Goal: Transaction & Acquisition: Purchase product/service

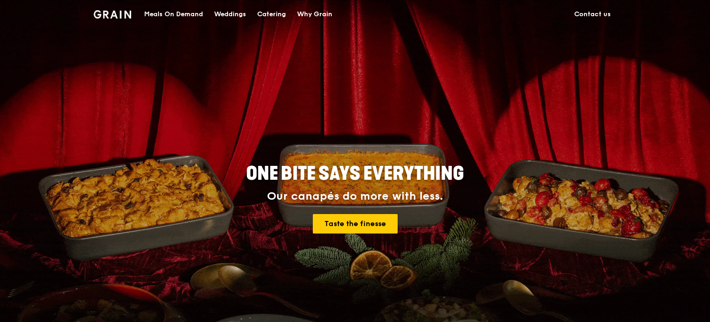
scroll to position [3, 0]
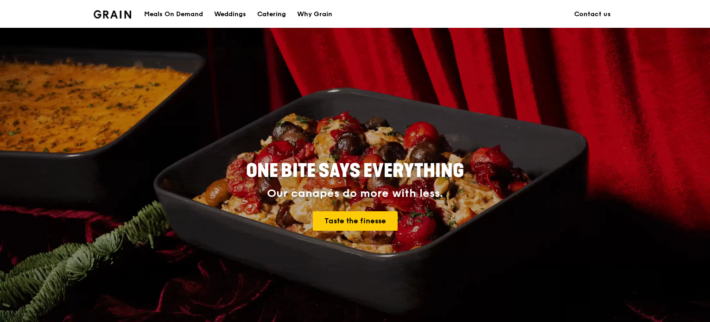
click at [278, 16] on div "Catering" at bounding box center [271, 14] width 29 height 28
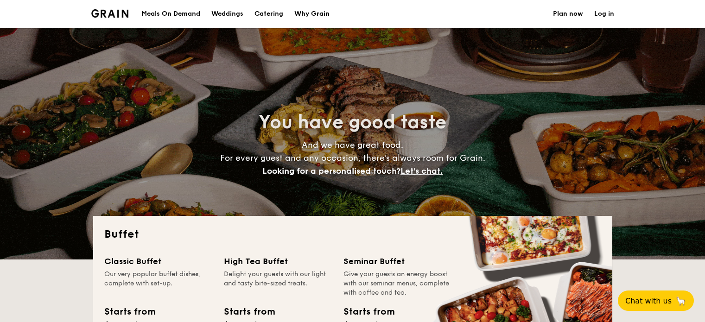
select select
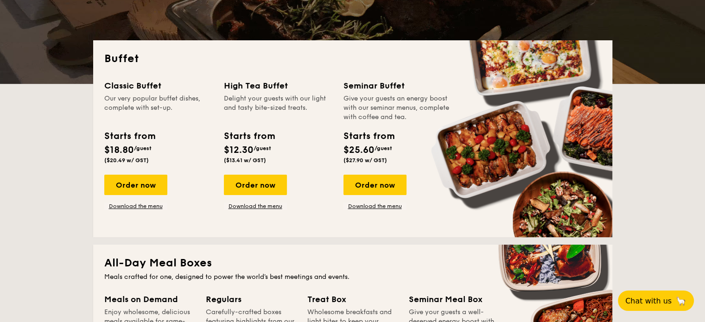
scroll to position [175, 0]
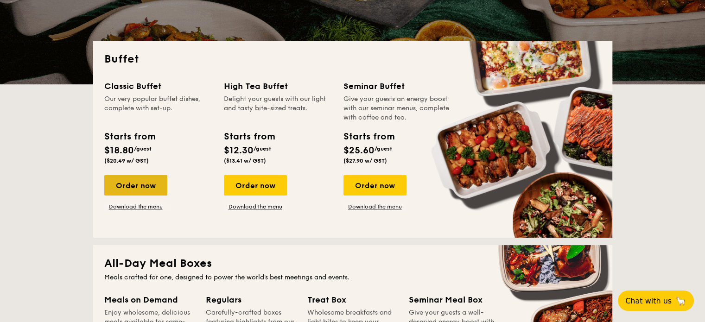
click at [145, 184] on div "Order now" at bounding box center [135, 185] width 63 height 20
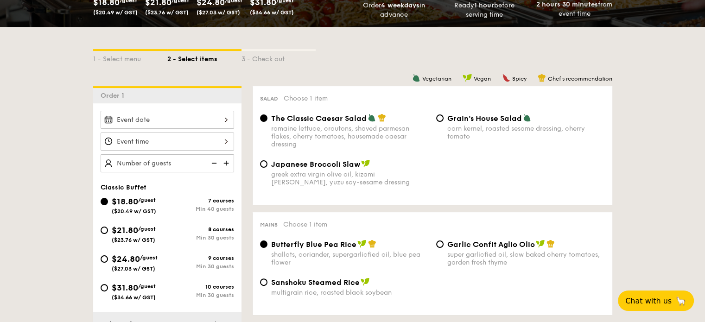
scroll to position [176, 0]
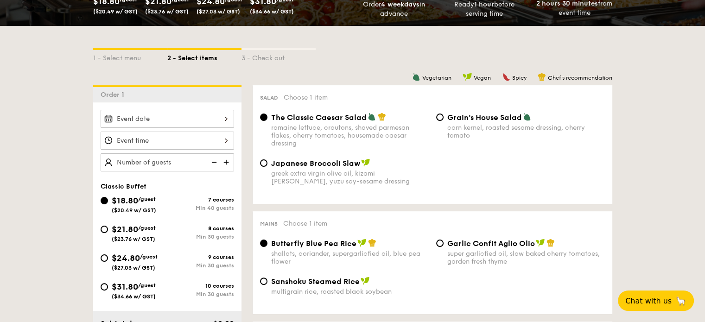
click at [382, 54] on div "1 - Select menu 2 - Select items 3 - Check out" at bounding box center [352, 55] width 519 height 15
